Goal: Transaction & Acquisition: Purchase product/service

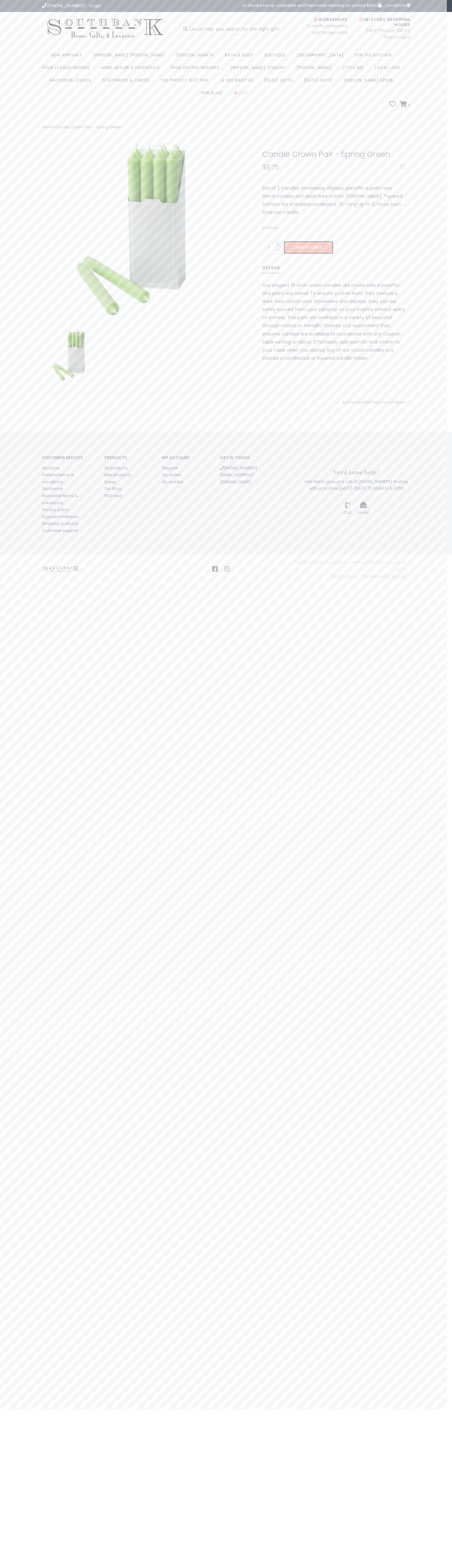
click at [295, 250] on span "Add to cart" at bounding box center [308, 247] width 26 height 5
click at [400, 107] on icon at bounding box center [403, 105] width 7 height 7
